Goal: Task Accomplishment & Management: Manage account settings

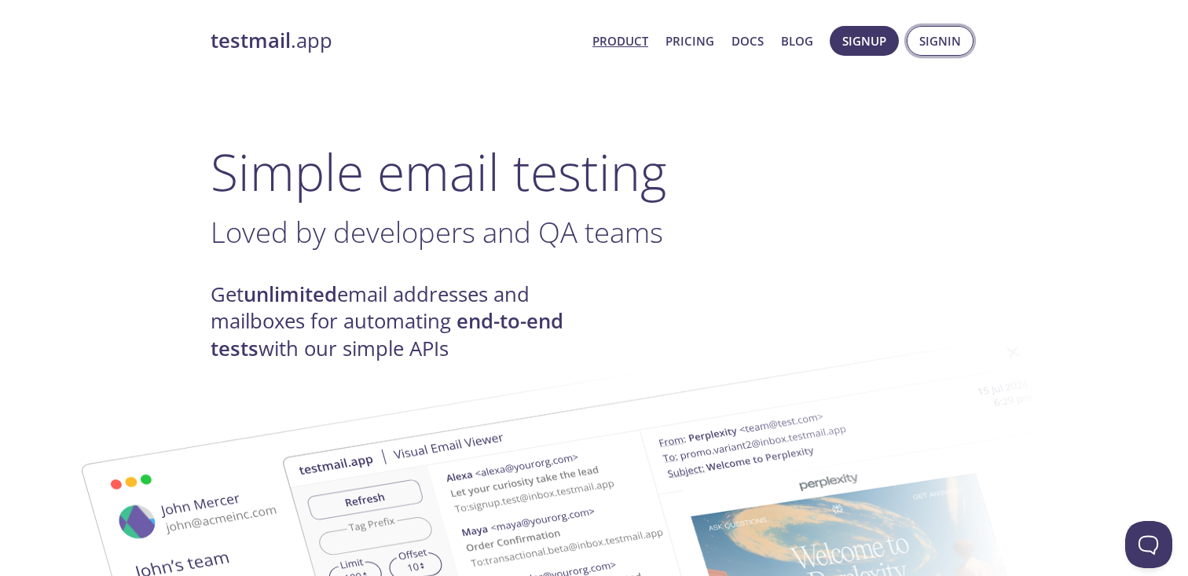
click at [932, 46] on span "Signin" at bounding box center [940, 41] width 42 height 20
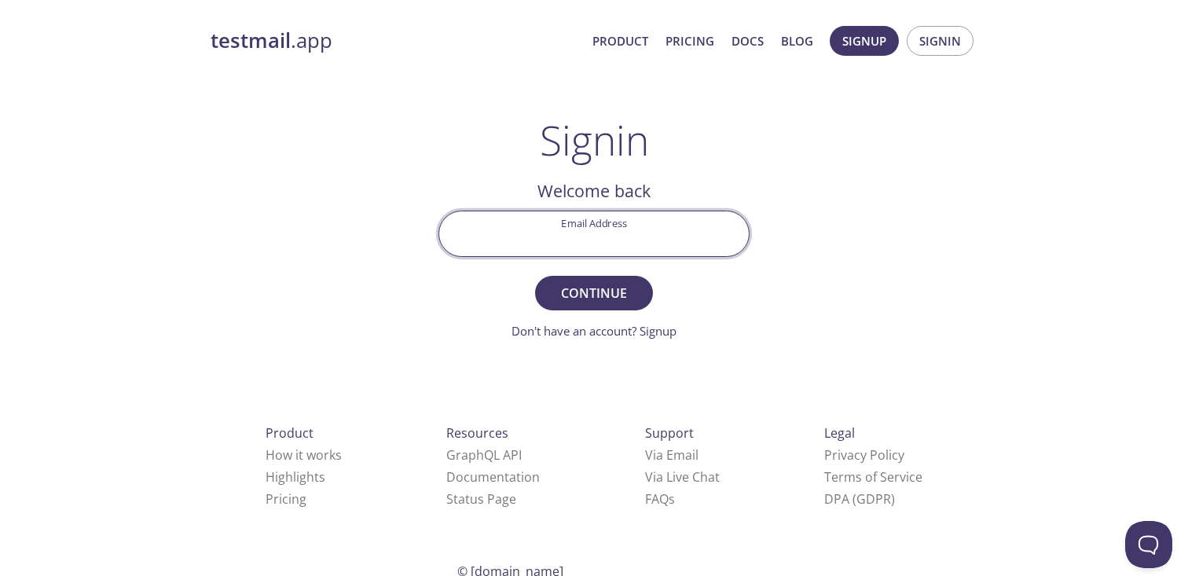
click at [666, 237] on input "Email Address" at bounding box center [594, 233] width 310 height 45
click at [599, 221] on input "Email Address" at bounding box center [594, 233] width 310 height 45
click at [602, 228] on input "Email Address" at bounding box center [594, 233] width 310 height 45
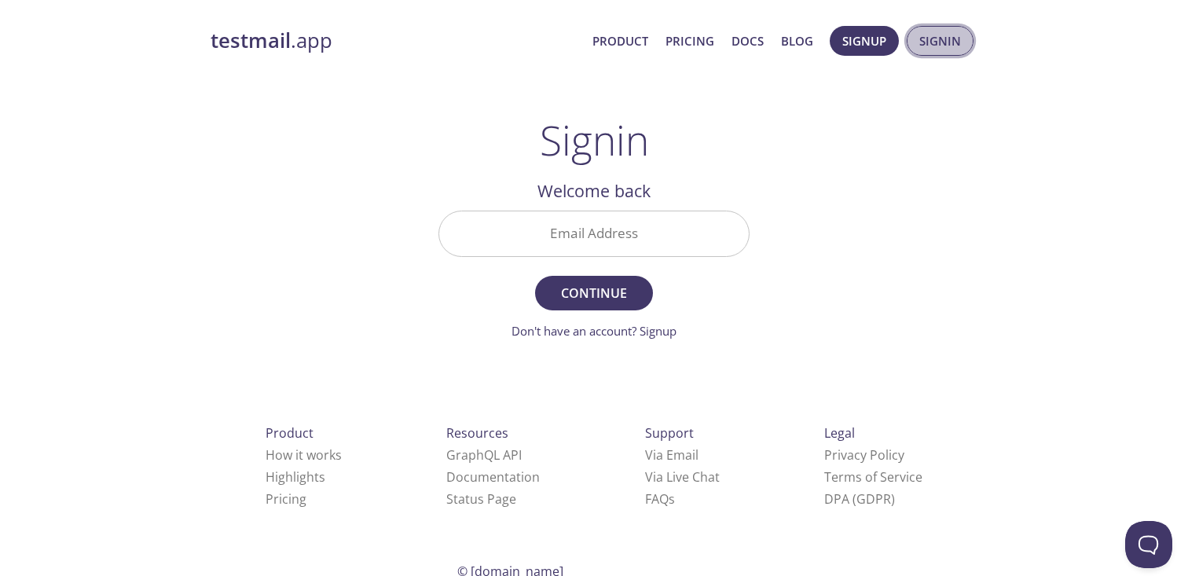
click at [935, 46] on span "Signin" at bounding box center [940, 41] width 42 height 20
click at [675, 230] on input "Email Address" at bounding box center [594, 233] width 310 height 45
click at [947, 39] on span "Signin" at bounding box center [940, 41] width 42 height 20
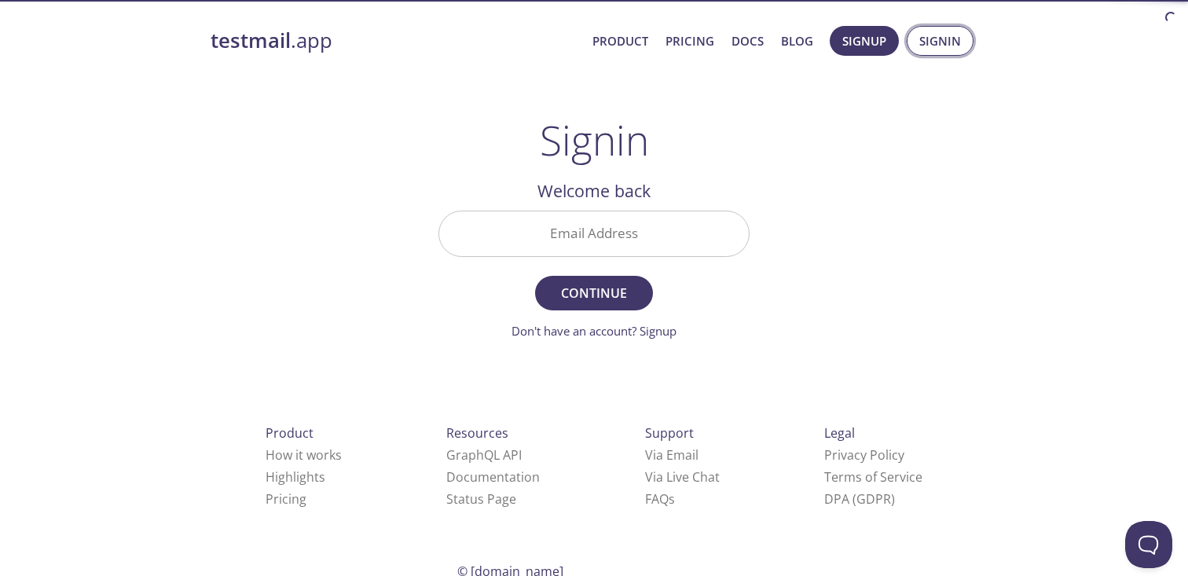
click at [947, 39] on span "Signin" at bounding box center [940, 41] width 42 height 20
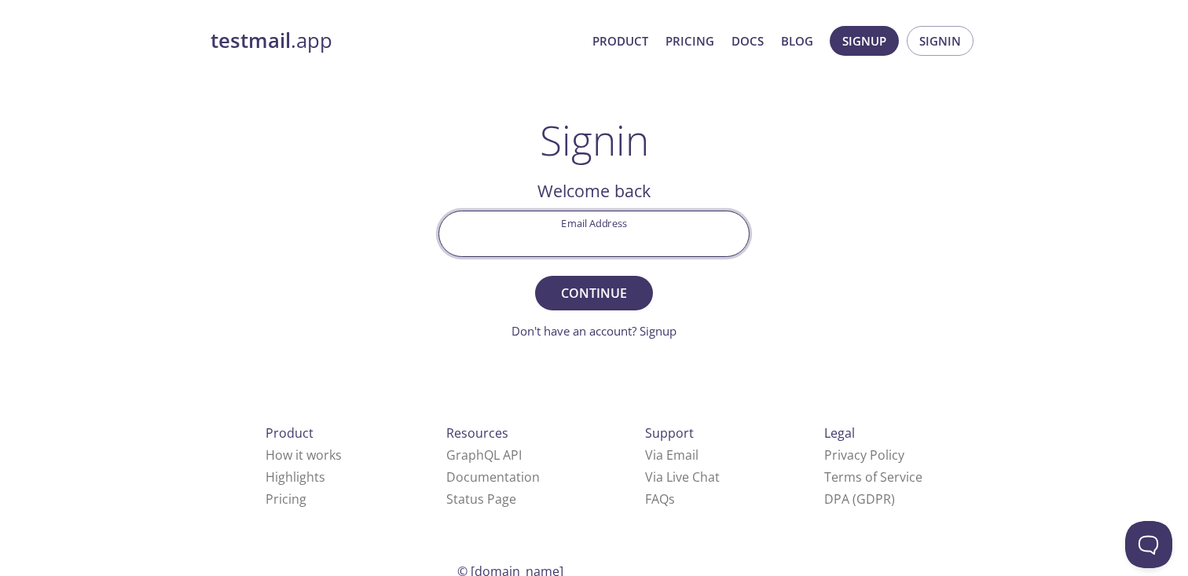
click at [550, 240] on input "Email Address" at bounding box center [594, 233] width 310 height 45
type input "nikhila.kalva@flightcentre.com"
click at [598, 303] on span "Continue" at bounding box center [593, 293] width 83 height 22
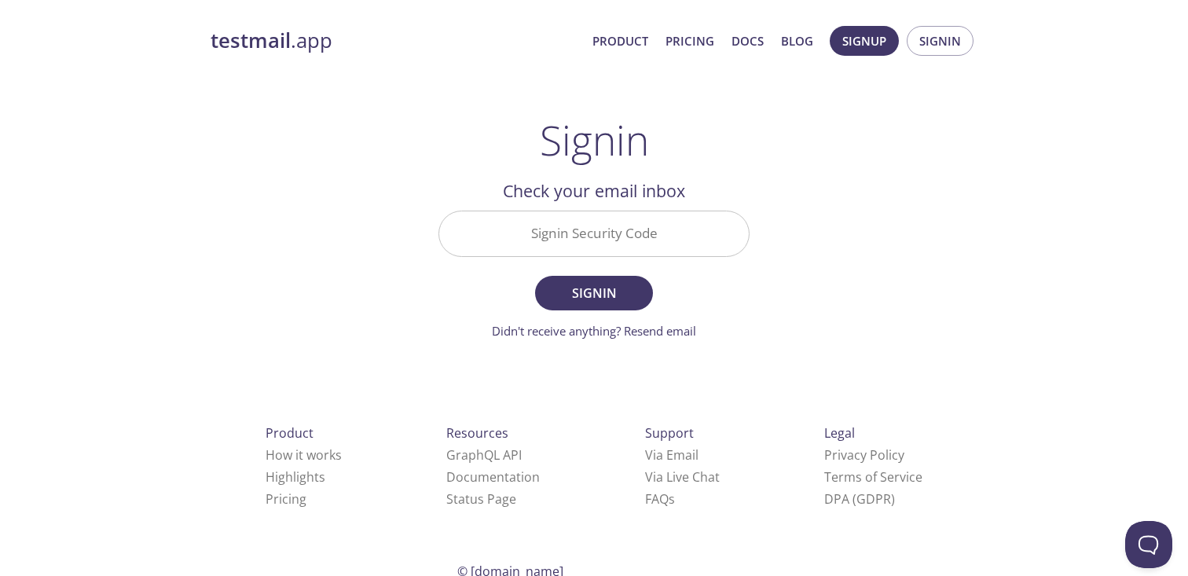
click at [600, 242] on input "Signin Security Code" at bounding box center [594, 233] width 310 height 45
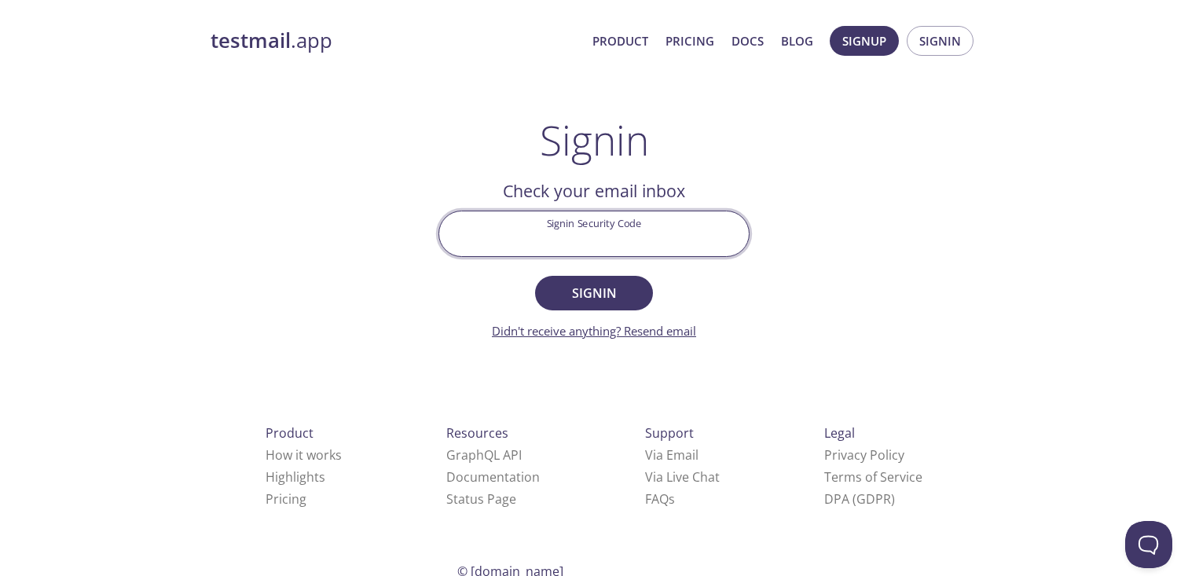
click at [648, 328] on link "Didn't receive anything? Resend email" at bounding box center [594, 331] width 204 height 16
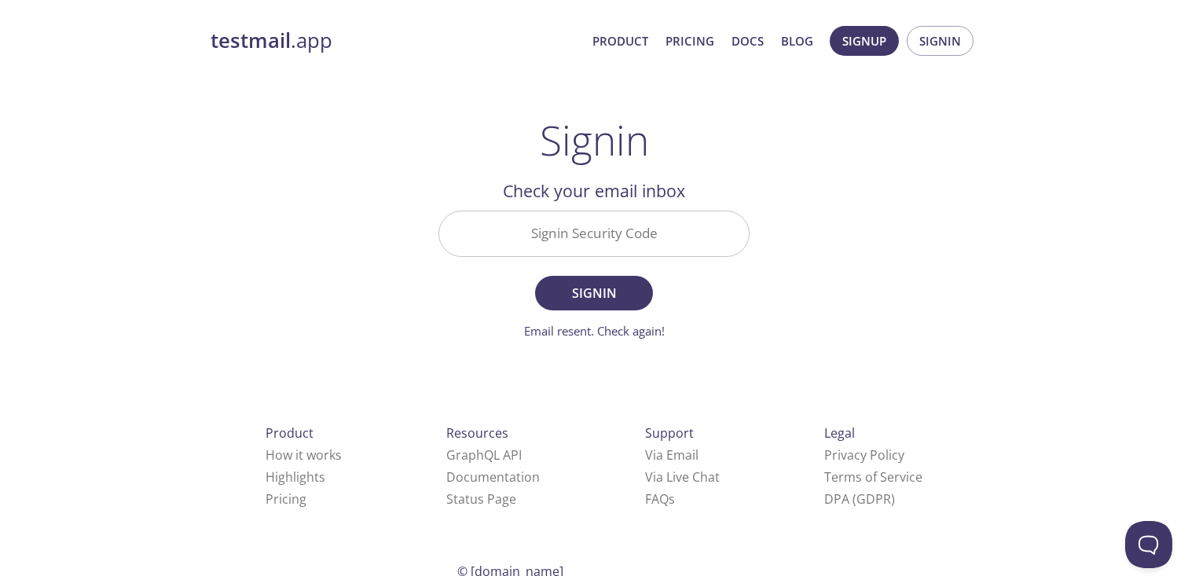
click at [570, 242] on input "Signin Security Code" at bounding box center [594, 233] width 310 height 45
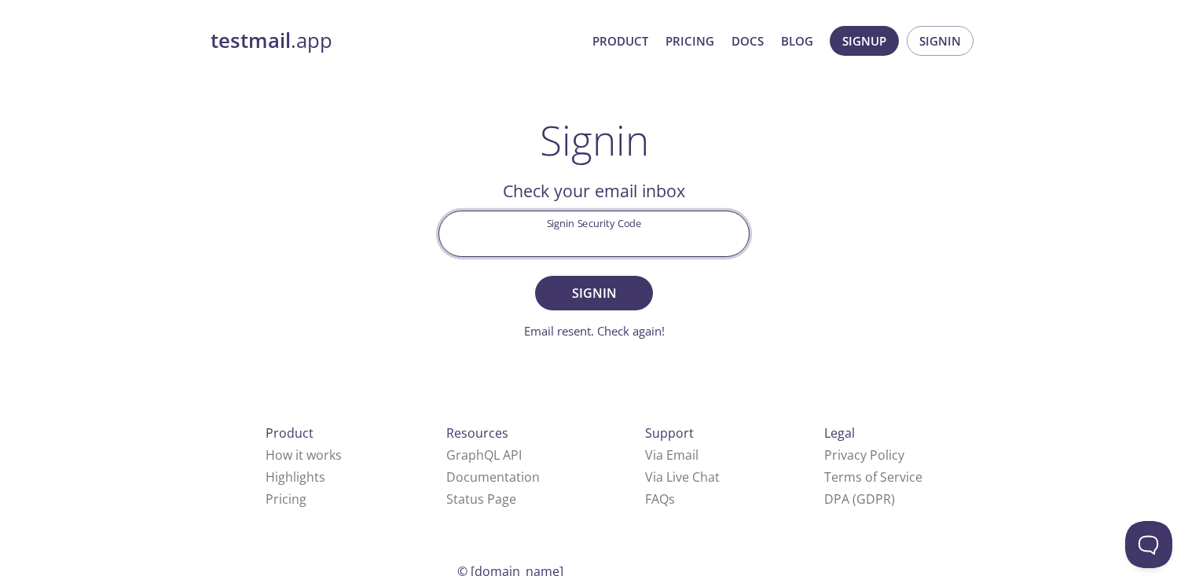
paste input "1BTGJDC"
type input "1BTGJDC"
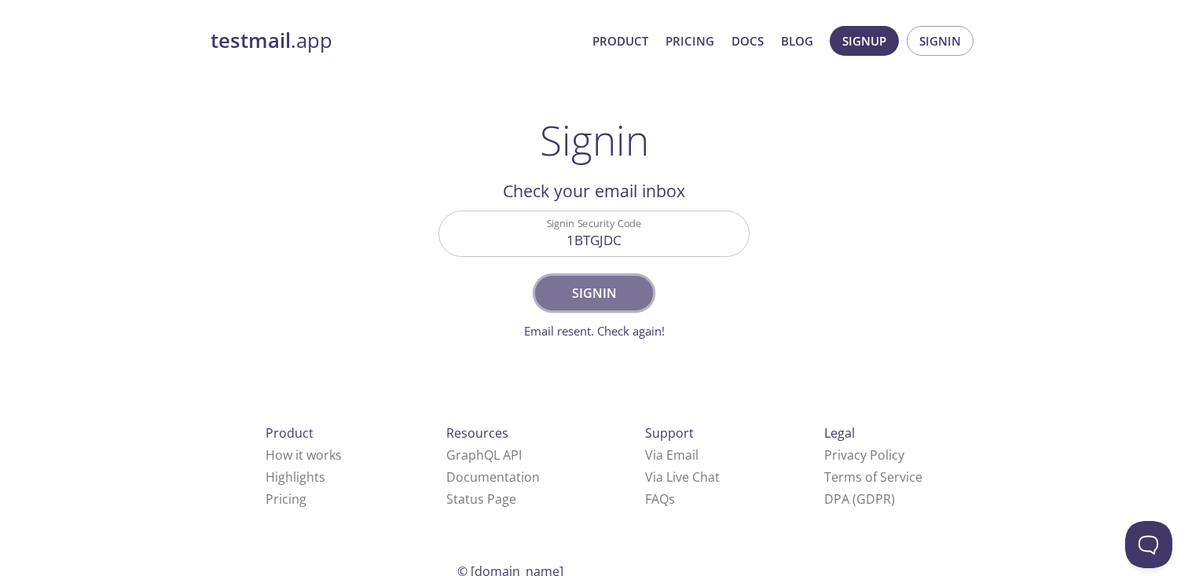
click at [599, 297] on span "Signin" at bounding box center [593, 293] width 83 height 22
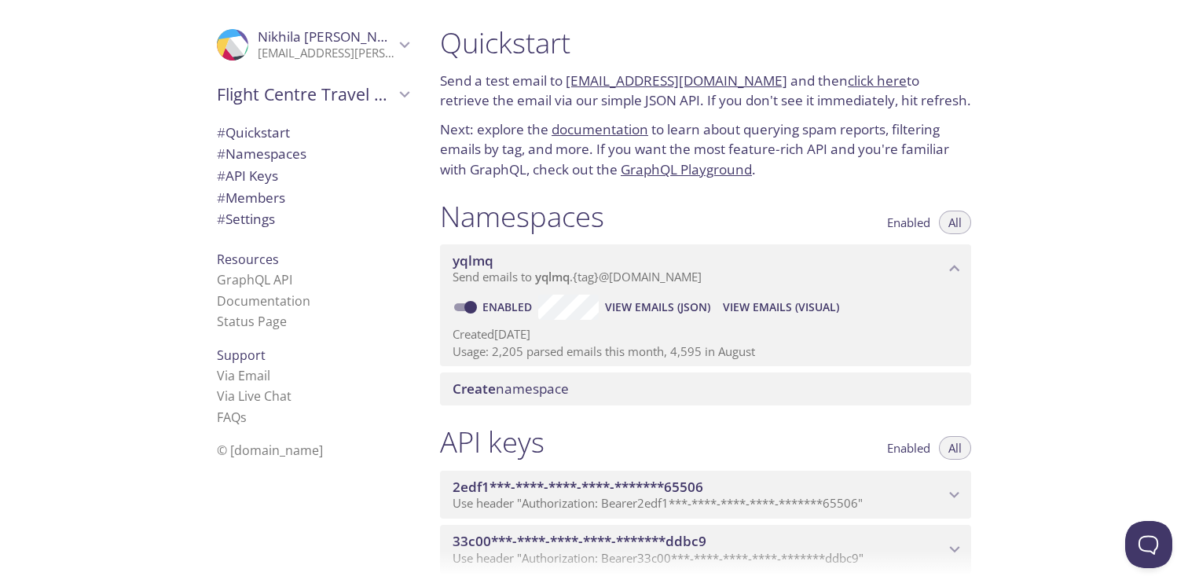
click at [830, 199] on div "Namespaces Enabled All" at bounding box center [705, 218] width 531 height 39
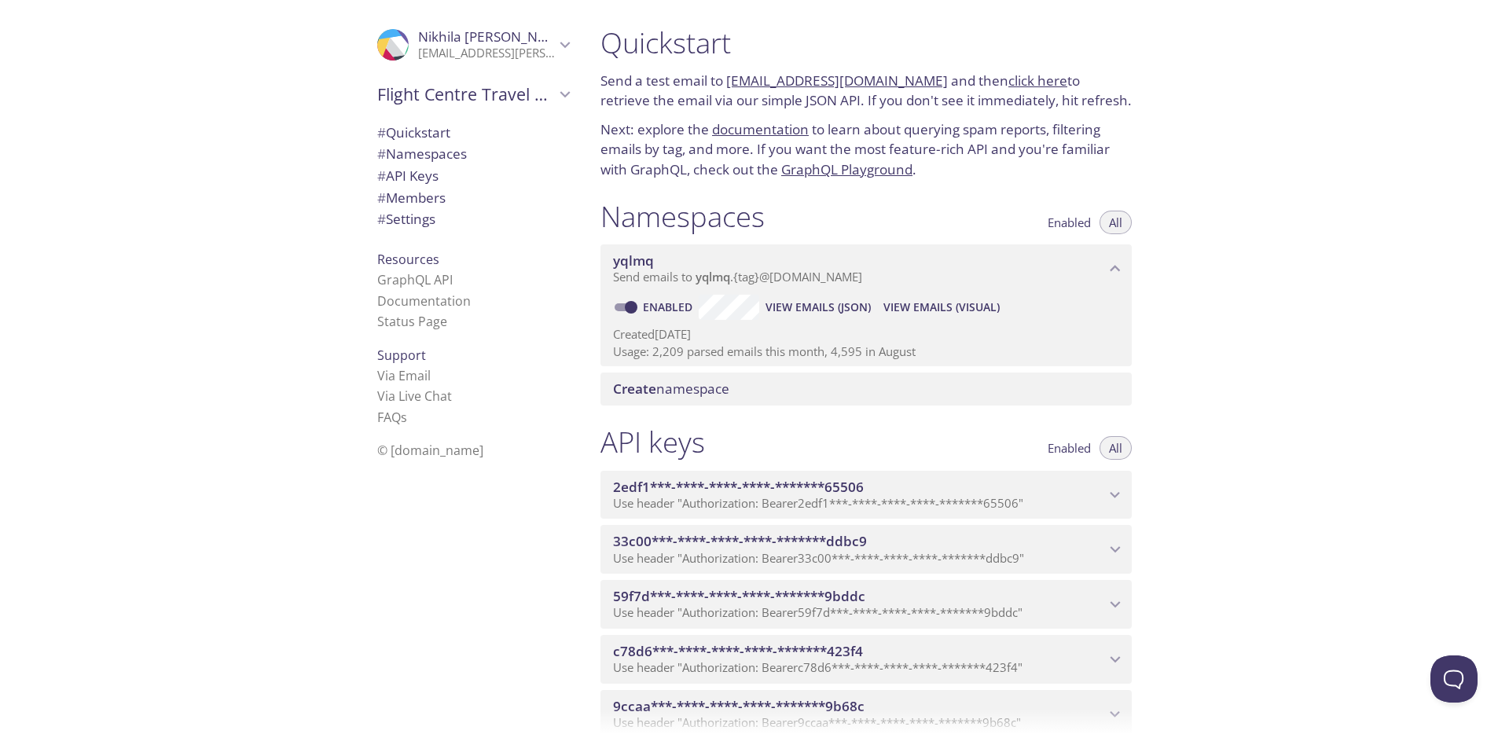
click at [1023, 44] on h1 "Quickstart" at bounding box center [865, 42] width 531 height 35
click at [1008, 85] on link "click here" at bounding box center [1037, 81] width 59 height 18
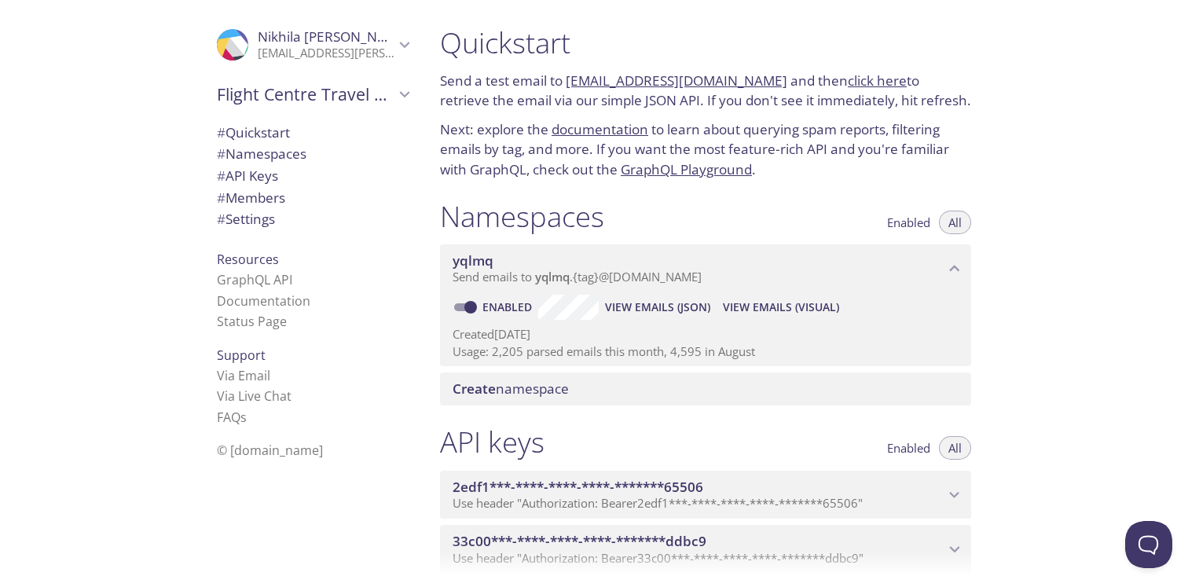
click at [869, 78] on link "click here" at bounding box center [877, 81] width 59 height 18
